Goal: Information Seeking & Learning: Learn about a topic

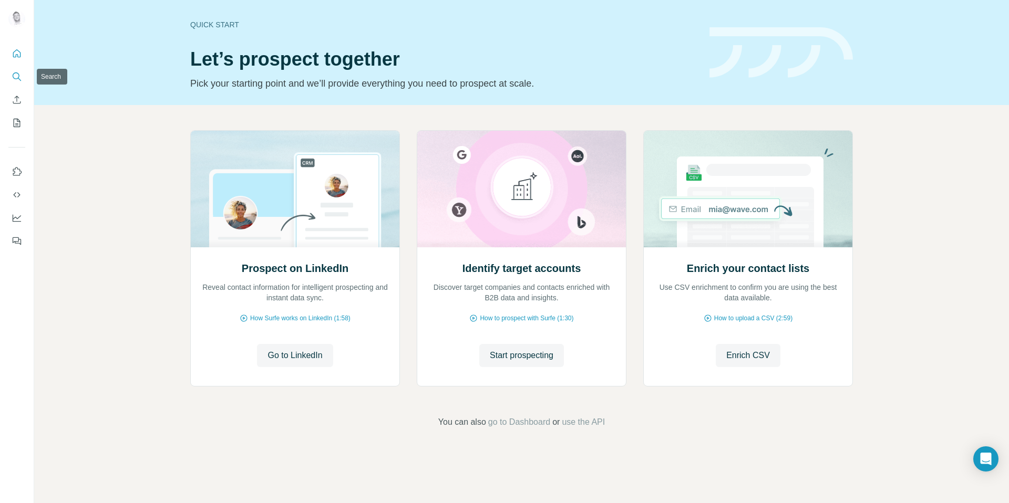
click at [16, 75] on icon "Search" at bounding box center [17, 76] width 11 height 11
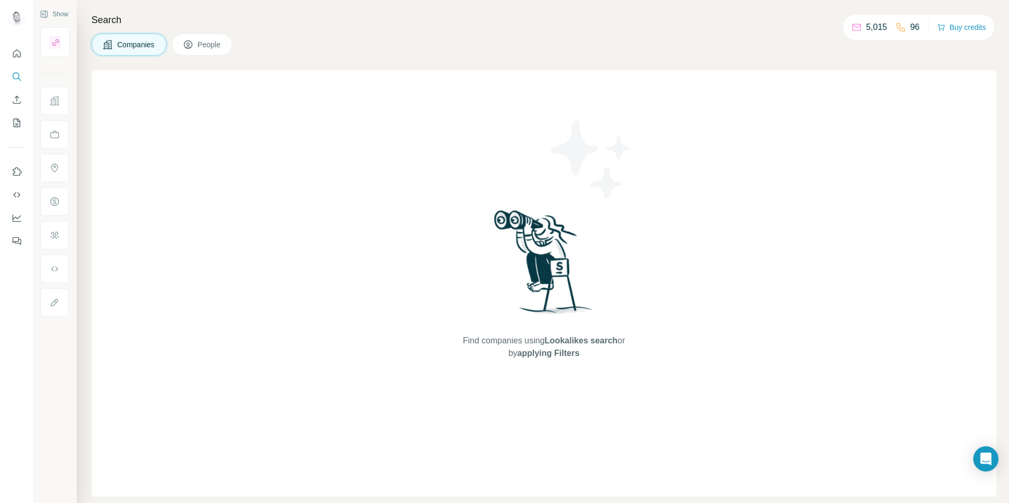
click at [219, 42] on span "People" at bounding box center [210, 44] width 24 height 11
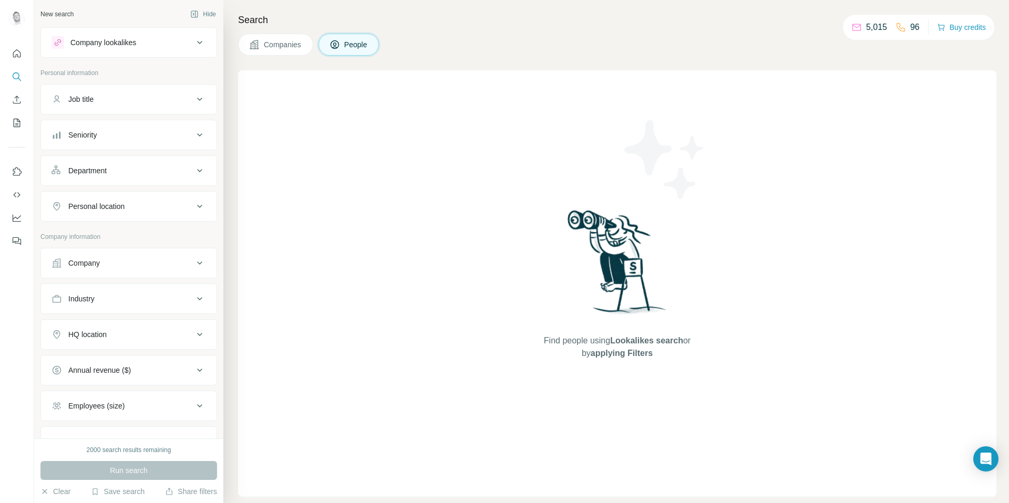
click at [289, 45] on span "Companies" at bounding box center [283, 44] width 38 height 11
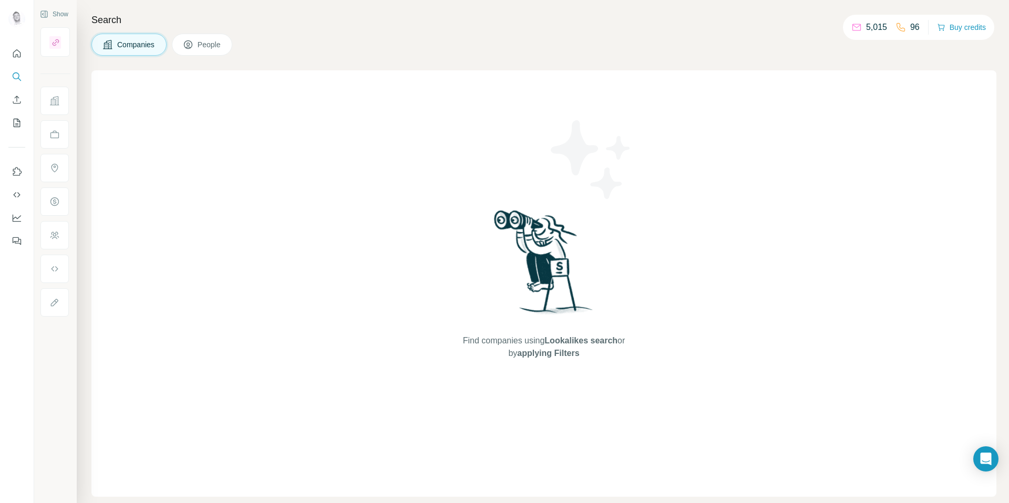
click at [141, 50] on button "Companies" at bounding box center [128, 45] width 75 height 22
click at [203, 43] on span "People" at bounding box center [210, 44] width 24 height 11
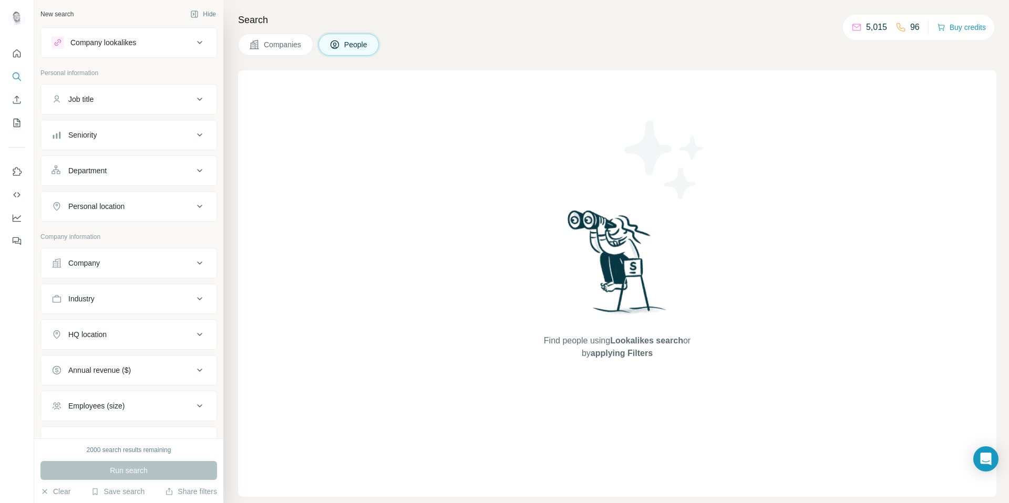
click at [120, 256] on button "Company" at bounding box center [129, 263] width 176 height 25
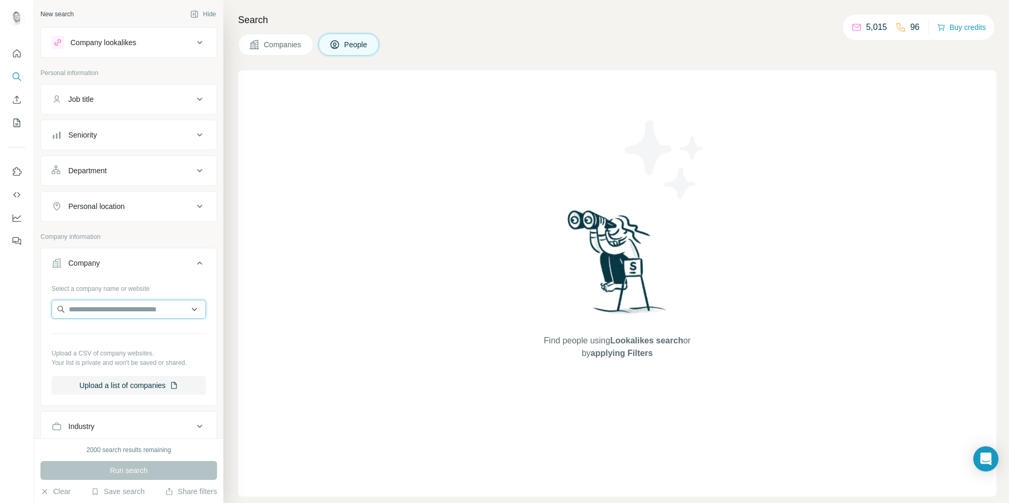
click at [145, 313] on input "text" at bounding box center [129, 309] width 155 height 19
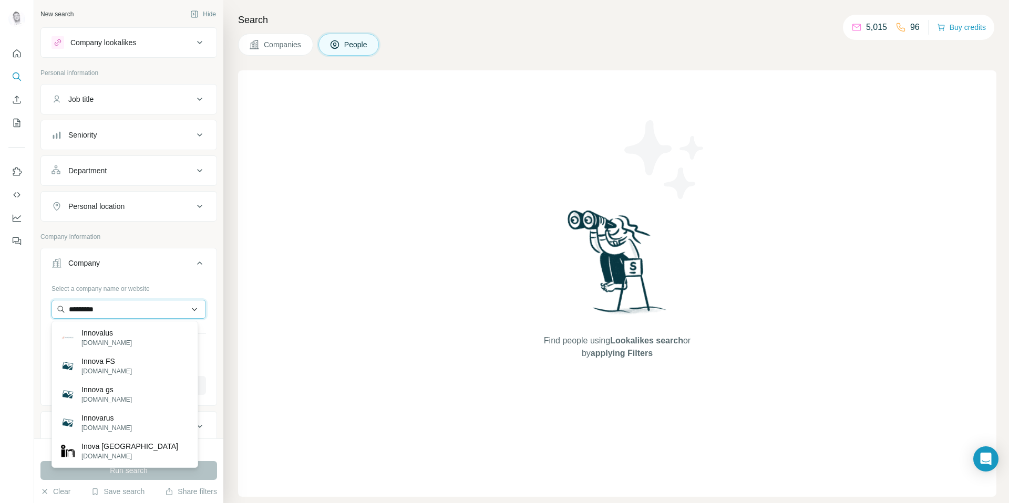
click at [131, 304] on input "*********" at bounding box center [129, 309] width 155 height 19
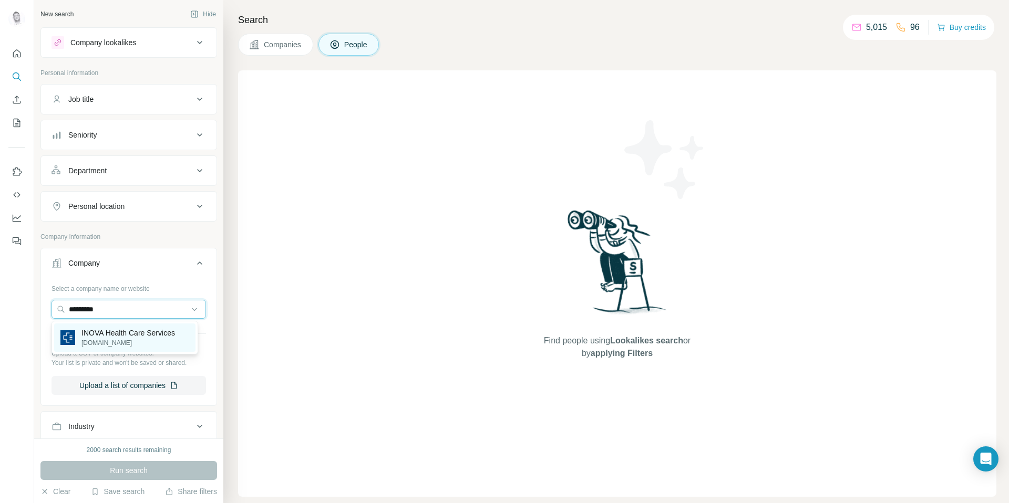
type input "*********"
click at [140, 342] on p "[DOMAIN_NAME]" at bounding box center [128, 342] width 94 height 9
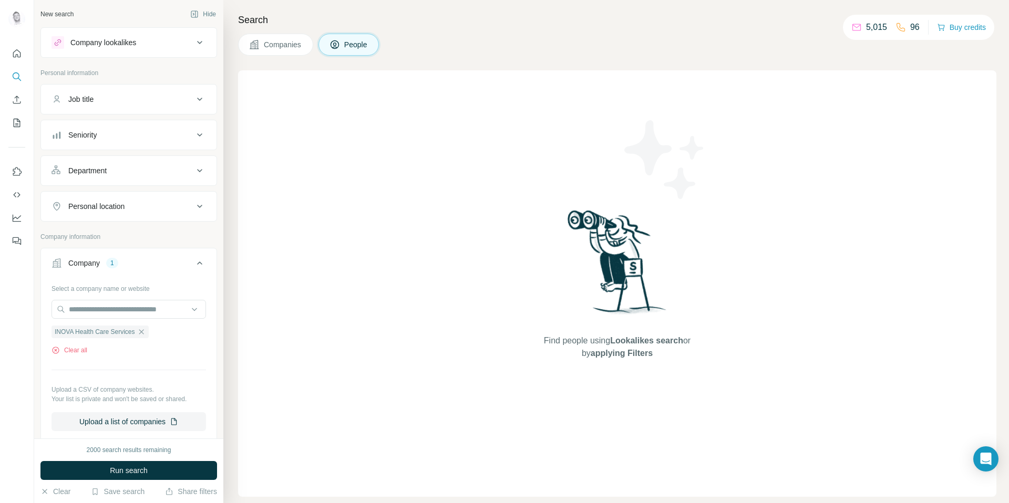
click at [142, 93] on button "Job title" at bounding box center [129, 99] width 176 height 25
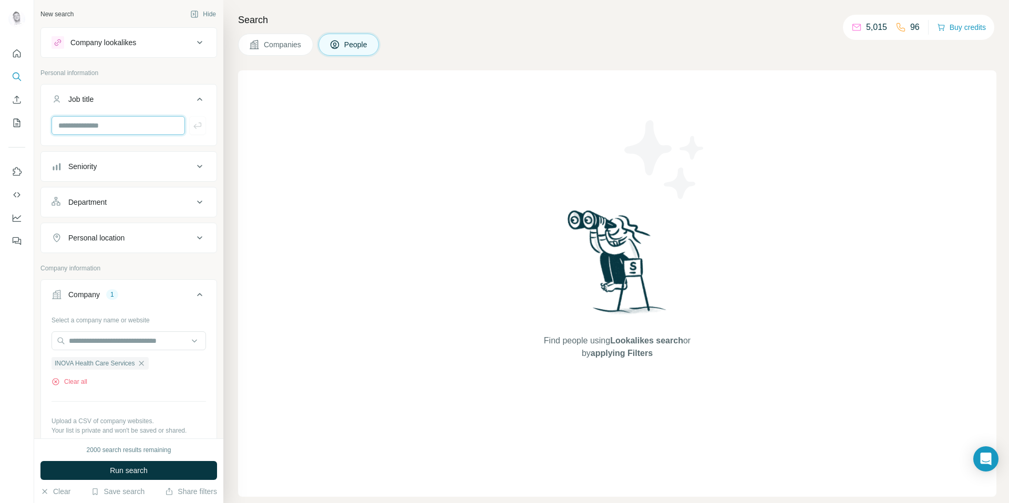
click at [146, 125] on input "text" at bounding box center [118, 125] width 133 height 19
type input "*"
type input "**********"
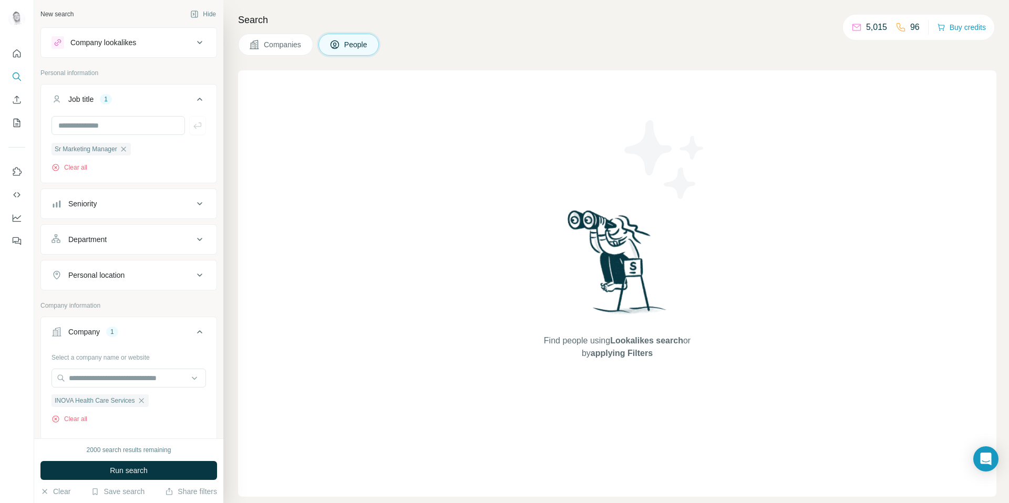
click at [75, 142] on div "Sr Marketing Manager" at bounding box center [91, 148] width 79 height 13
click at [76, 150] on span "Sr Marketing Manager" at bounding box center [86, 149] width 63 height 9
drag, startPoint x: 79, startPoint y: 146, endPoint x: 88, endPoint y: 145, distance: 9.5
click at [78, 146] on span "Sr Marketing Manager" at bounding box center [86, 149] width 63 height 9
click at [127, 148] on icon "button" at bounding box center [123, 149] width 8 height 8
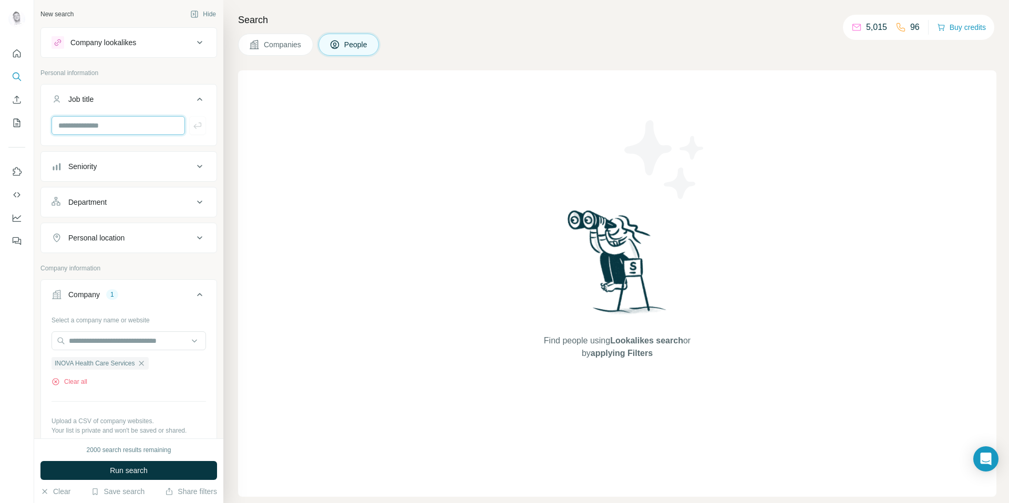
click at [128, 132] on input "text" at bounding box center [118, 125] width 133 height 19
click at [132, 166] on div "Seniority" at bounding box center [123, 166] width 142 height 11
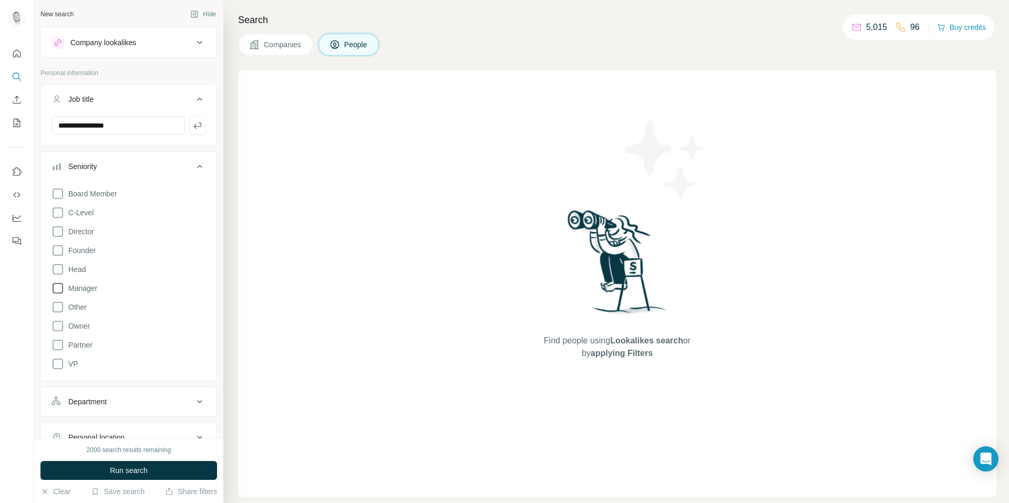
click at [60, 289] on icon at bounding box center [58, 288] width 13 height 13
click at [193, 171] on icon at bounding box center [199, 166] width 13 height 13
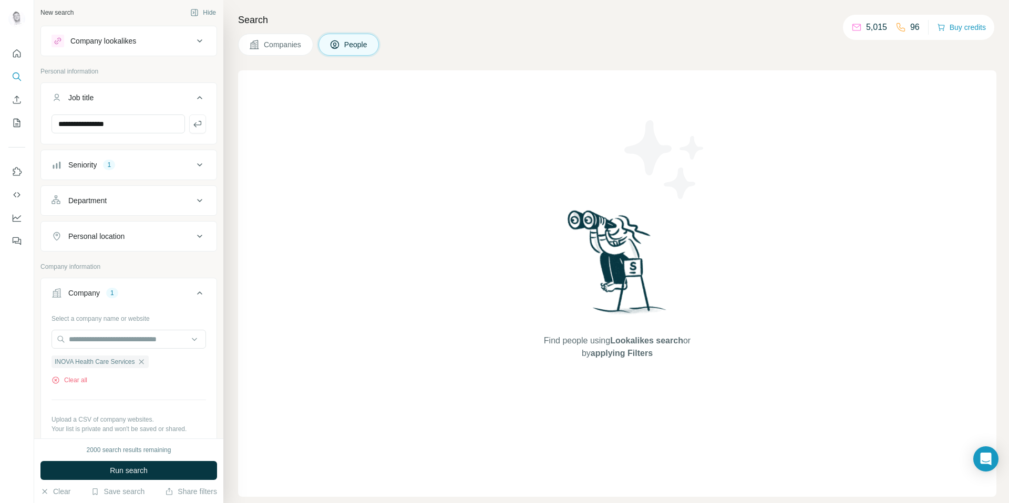
scroll to position [2, 0]
click at [151, 469] on button "Run search" at bounding box center [128, 470] width 177 height 19
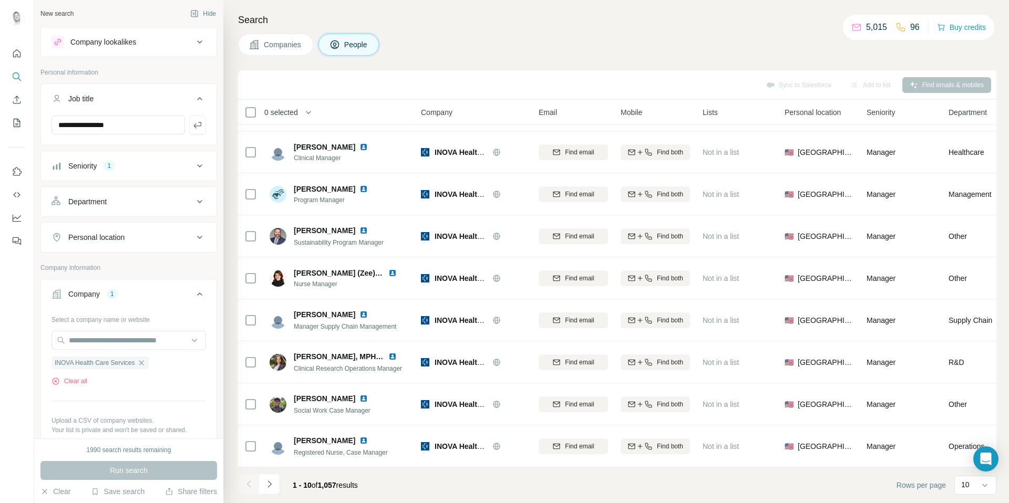
scroll to position [0, 0]
click at [95, 128] on input "**********" at bounding box center [118, 125] width 133 height 19
type input "*********"
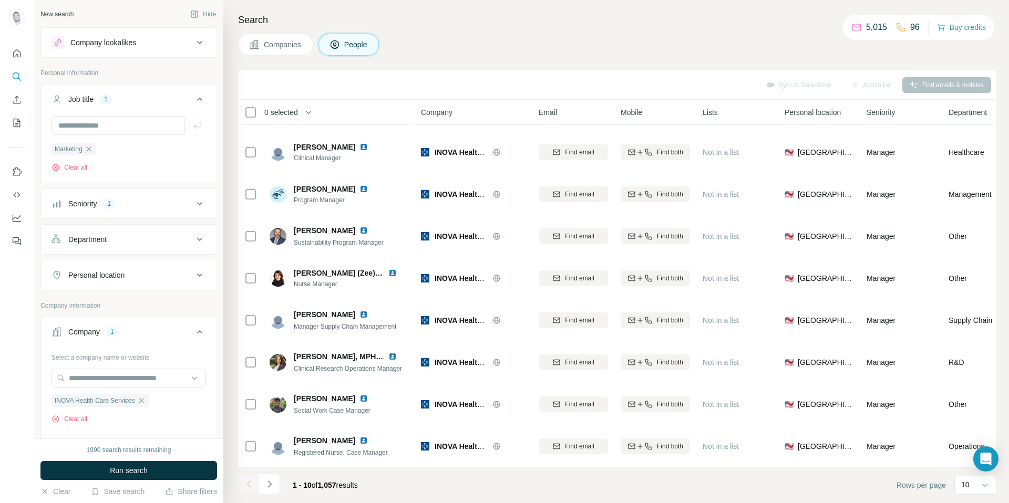
click at [169, 469] on button "Run search" at bounding box center [128, 470] width 177 height 19
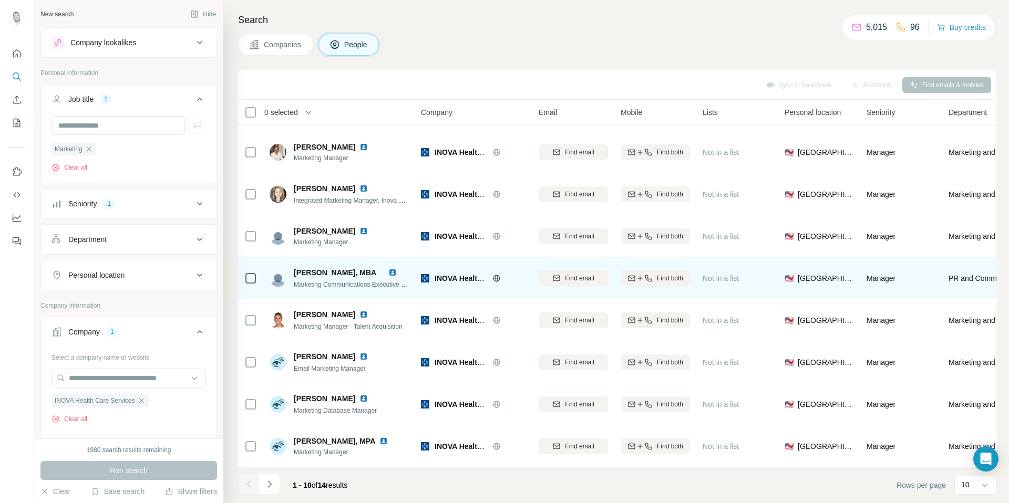
scroll to position [84, 0]
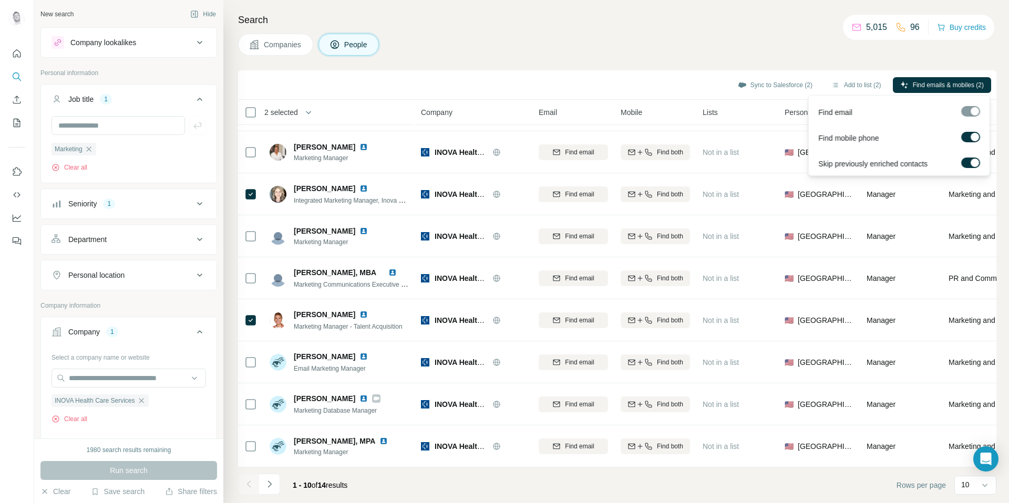
drag, startPoint x: 944, startPoint y: 83, endPoint x: 930, endPoint y: 69, distance: 19.7
click at [944, 82] on span "Find emails & mobiles (2)" at bounding box center [948, 84] width 71 height 9
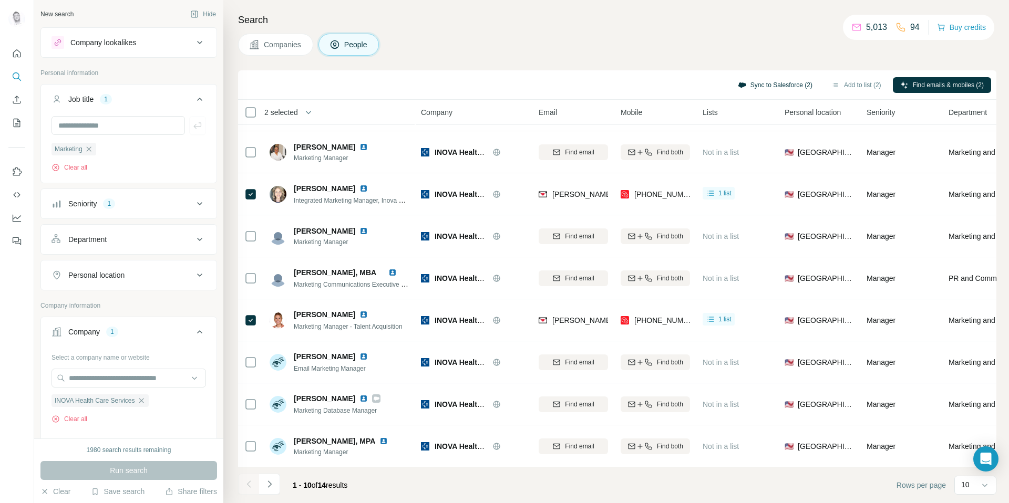
click at [757, 84] on button "Sync to Salesforce (2)" at bounding box center [774, 85] width 89 height 16
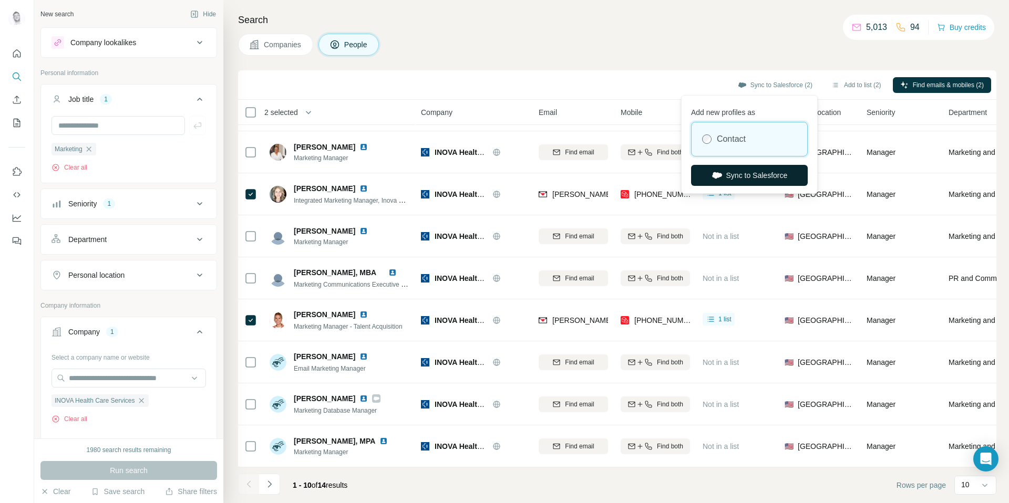
click at [754, 172] on button "Sync to Salesforce" at bounding box center [749, 175] width 117 height 21
